Goal: Register for event/course

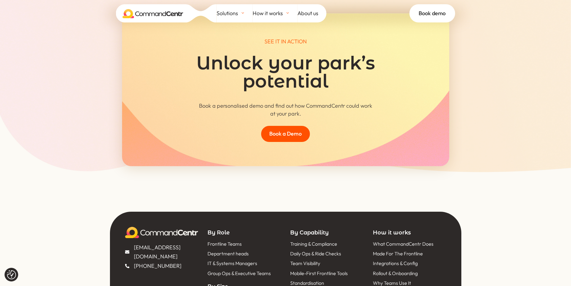
scroll to position [2703, 0]
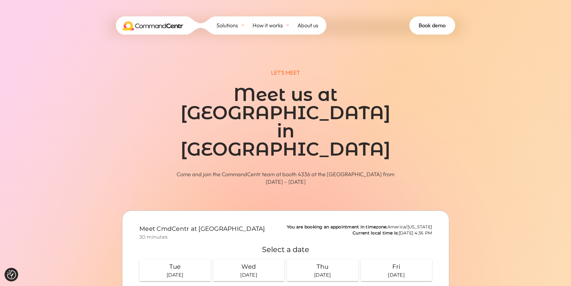
click at [37, 150] on span at bounding box center [285, 187] width 571 height 374
click at [183, 274] on div "18 November 2025" at bounding box center [174, 274] width 67 height 7
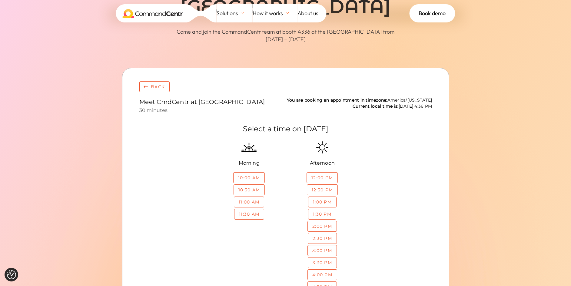
scroll to position [151, 0]
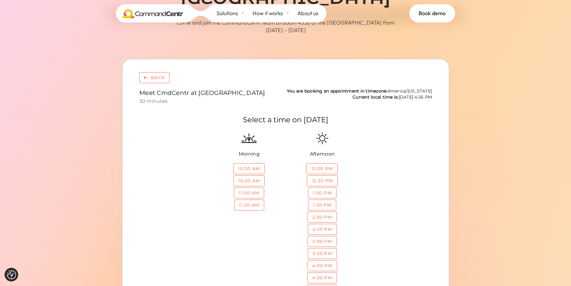
click at [209, 280] on div "Morning 10:00 AM 10:30 AM 11:00 AM 11:30 AM Afternoon 12:00 PM 12:30 PM 1:00 PM…" at bounding box center [285, 220] width 293 height 180
click at [329, 205] on div "button" at bounding box center [322, 204] width 28 height 10
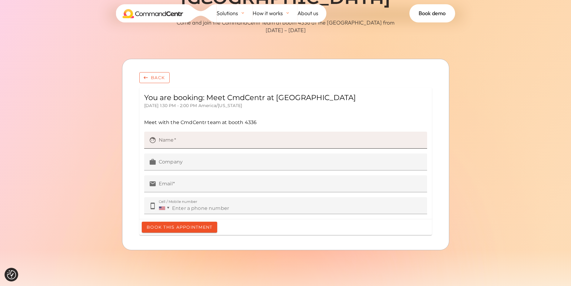
click at [195, 137] on label "face Name" at bounding box center [285, 139] width 283 height 17
click at [195, 137] on input "face Name" at bounding box center [290, 141] width 264 height 8
type input "Joseph Zdunek"
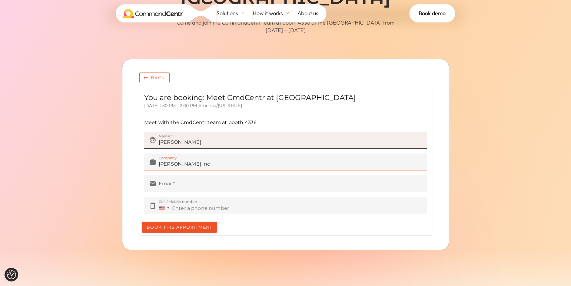
type input "Landry's Inc"
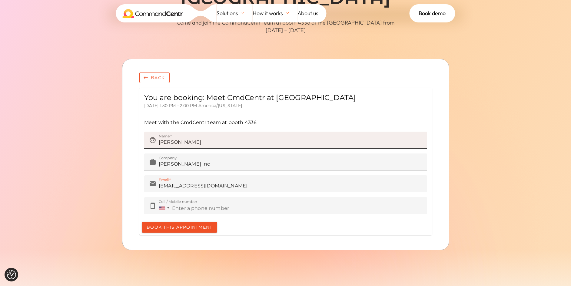
type input "jzdunek@ldry.com"
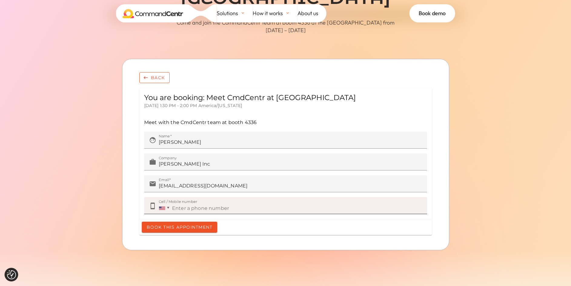
click at [191, 209] on input "Cell / Mobile number" at bounding box center [288, 207] width 267 height 8
type input "+1 409 370 5045"
click at [202, 230] on div "button" at bounding box center [178, 226] width 75 height 11
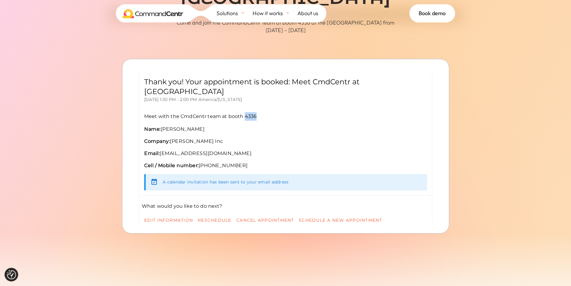
drag, startPoint x: 255, startPoint y: 105, endPoint x: 244, endPoint y: 106, distance: 11.5
click at [244, 112] on p "Meet with the CmdCentr team at booth 4336" at bounding box center [285, 116] width 283 height 8
copy p "4336"
